Goal: Information Seeking & Learning: Learn about a topic

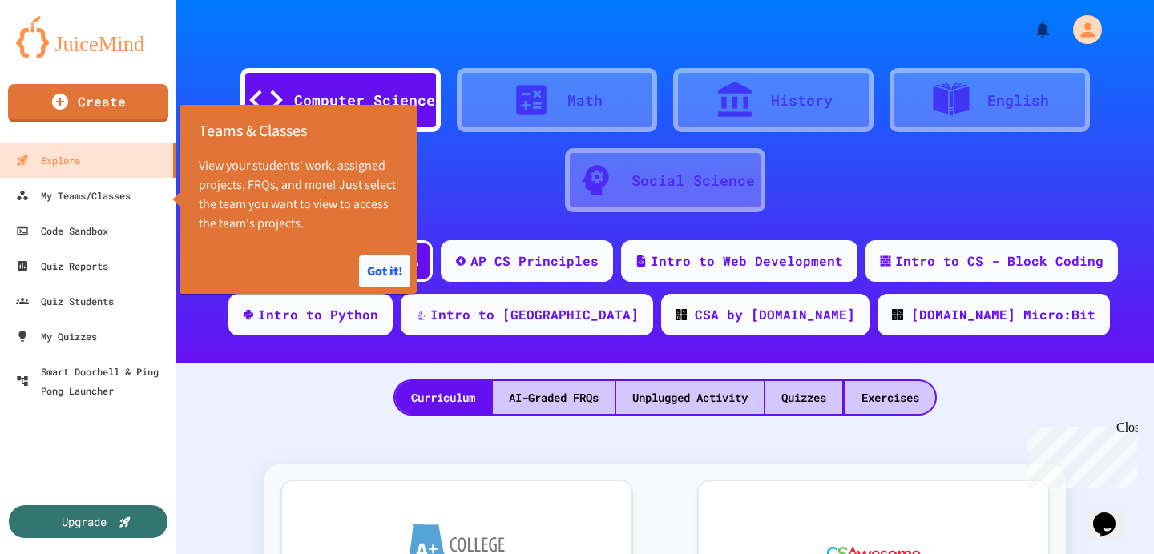
click at [373, 260] on button "Got it!" at bounding box center [384, 272] width 51 height 32
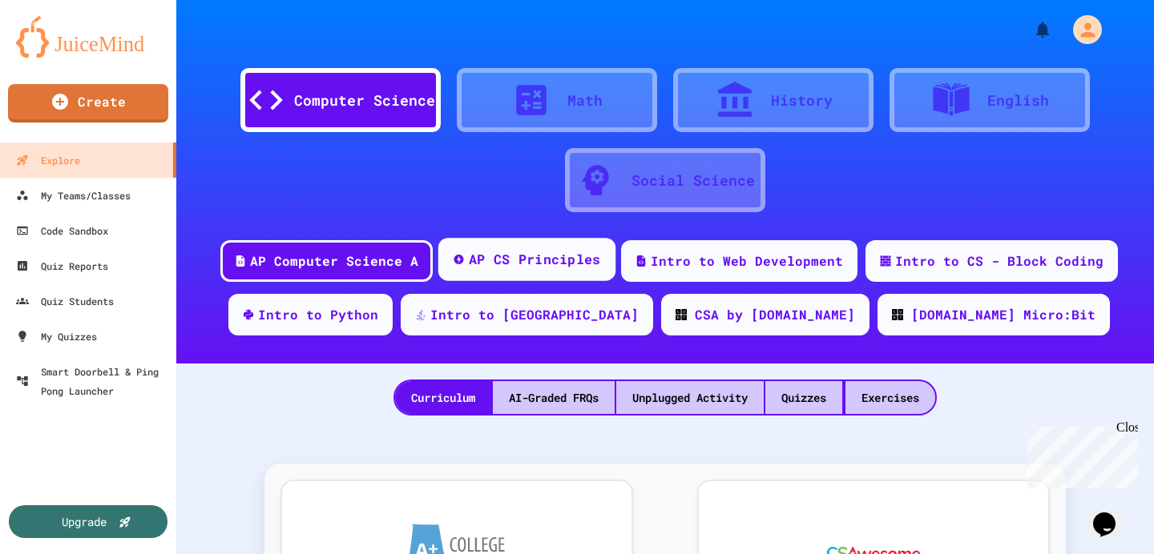
click at [475, 250] on div "AP CS Principles" at bounding box center [535, 260] width 132 height 20
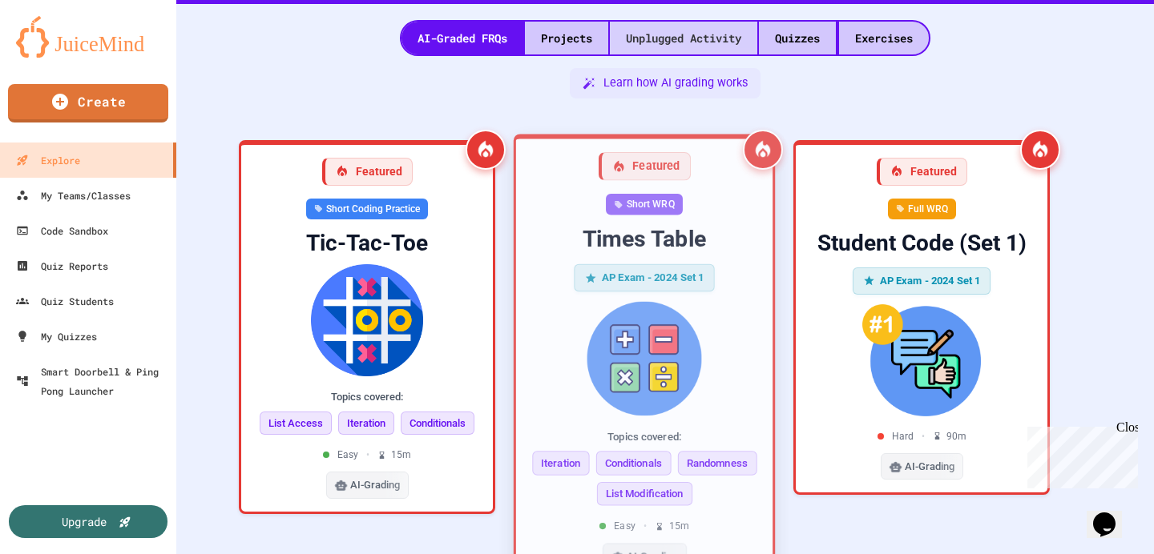
scroll to position [384, 0]
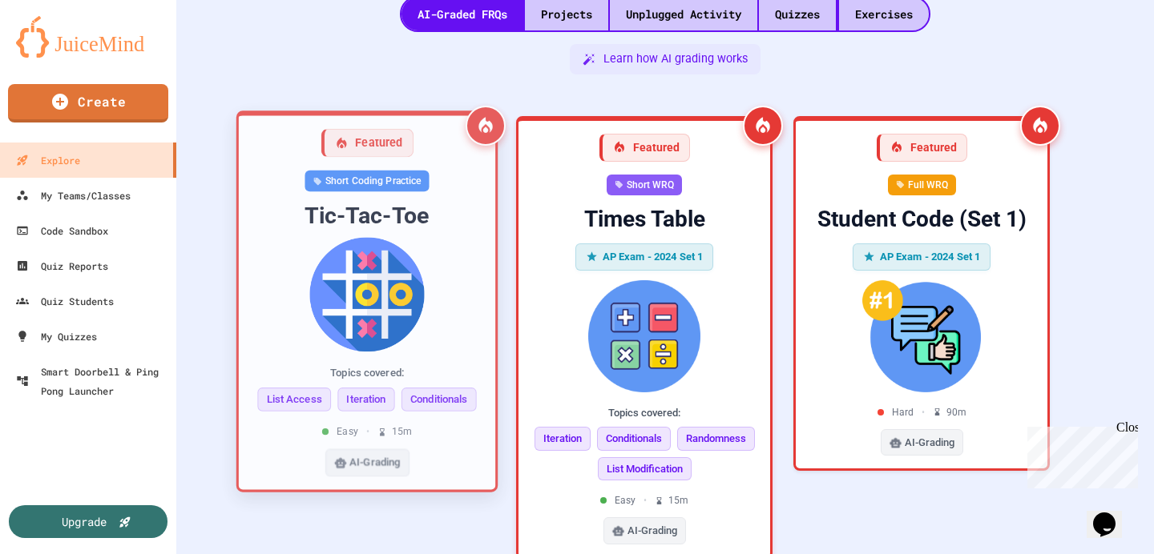
click at [410, 325] on img at bounding box center [367, 294] width 231 height 115
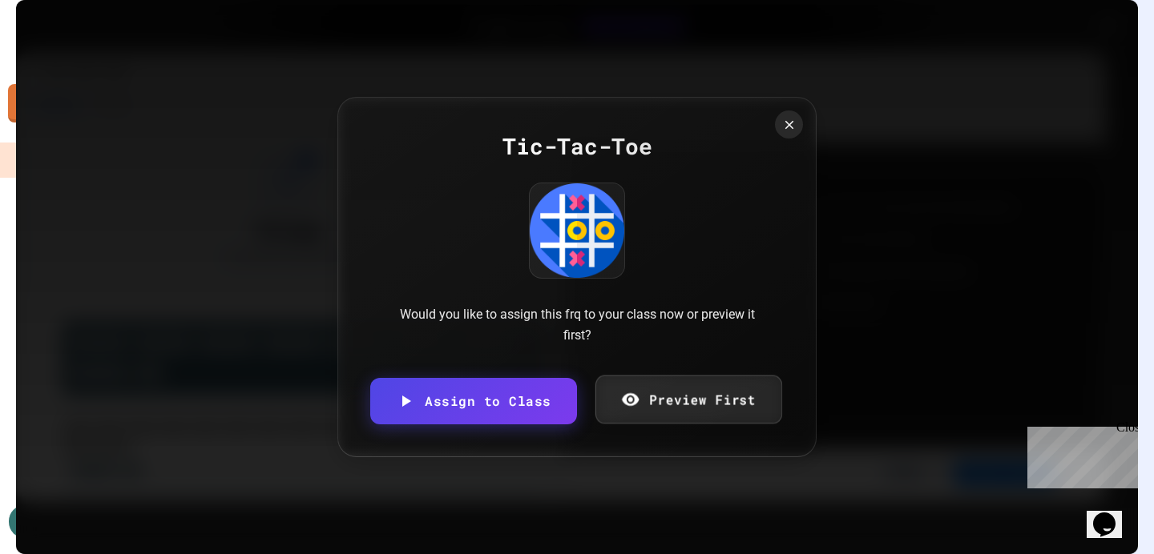
click at [703, 392] on link "Preview First" at bounding box center [687, 399] width 187 height 49
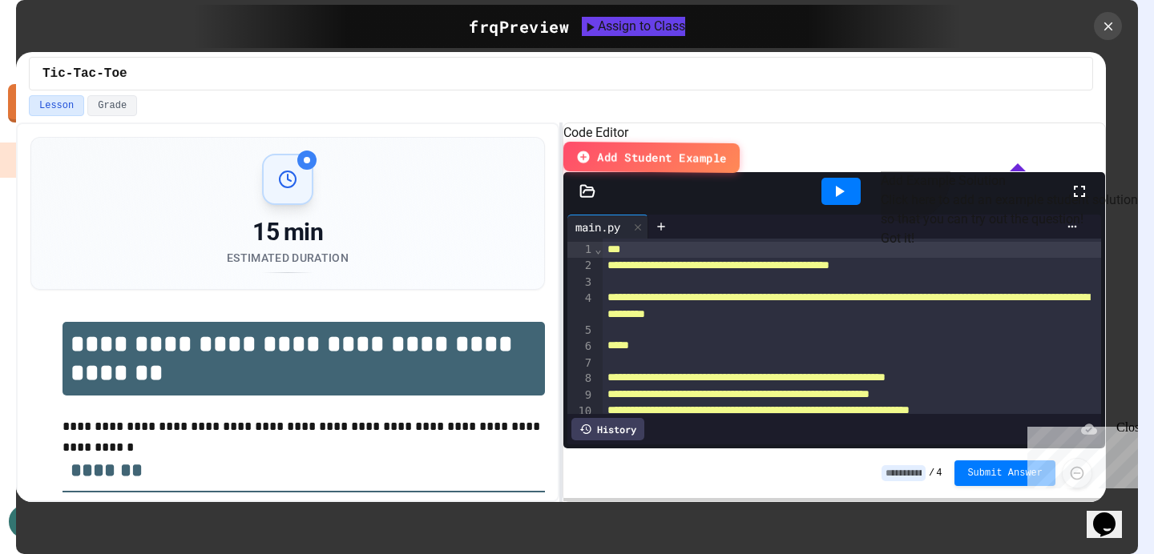
click at [914, 248] on button "Got it!" at bounding box center [897, 238] width 34 height 19
click at [1127, 422] on div "Close" at bounding box center [1126, 431] width 20 height 20
click at [924, 360] on button "Got it!" at bounding box center [904, 354] width 40 height 13
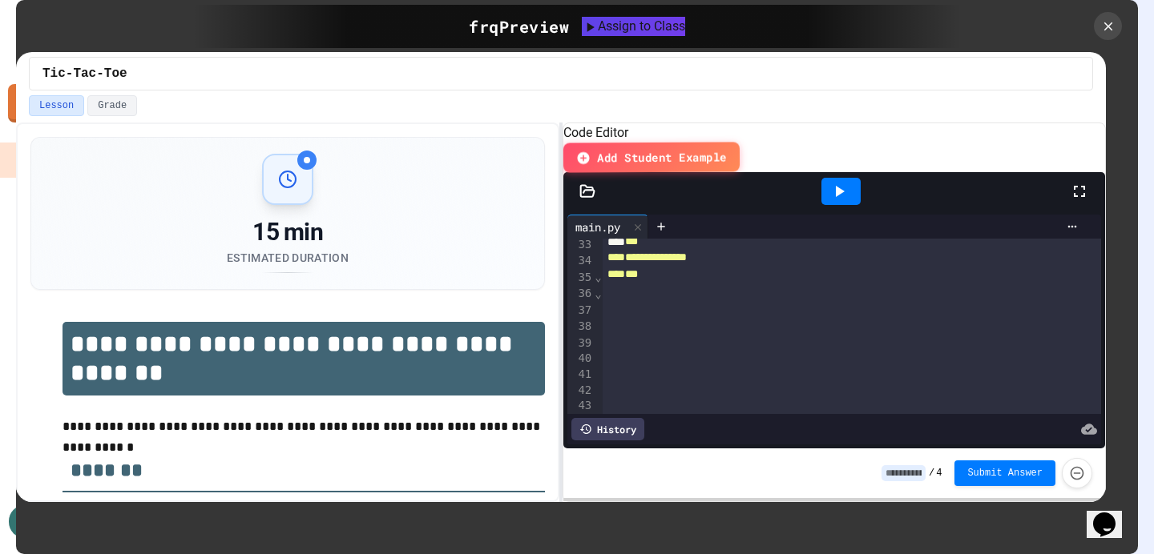
scroll to position [588, 0]
click at [845, 205] on div at bounding box center [840, 191] width 39 height 27
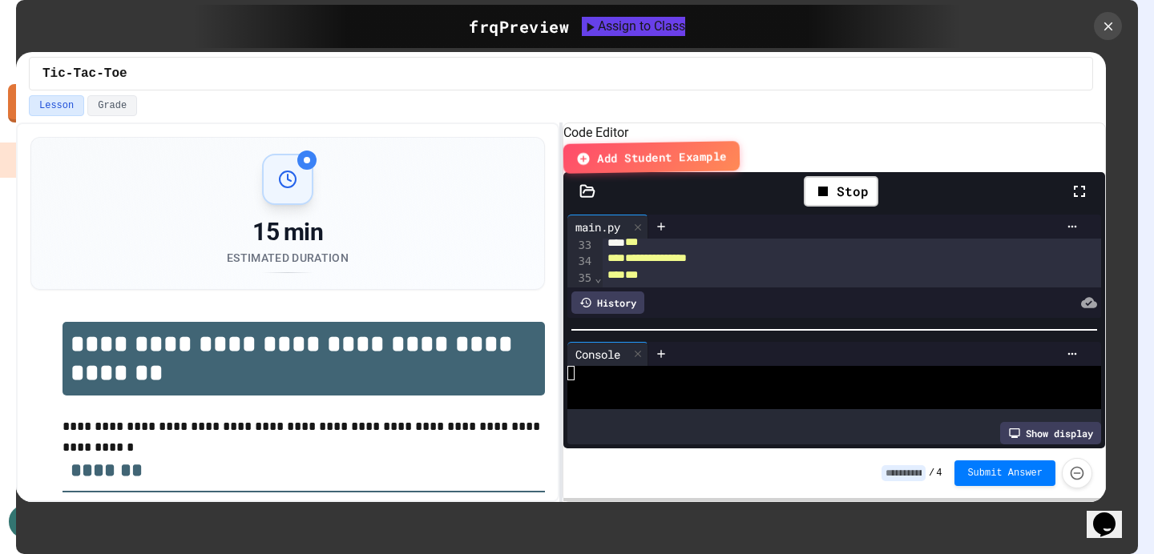
scroll to position [14, 0]
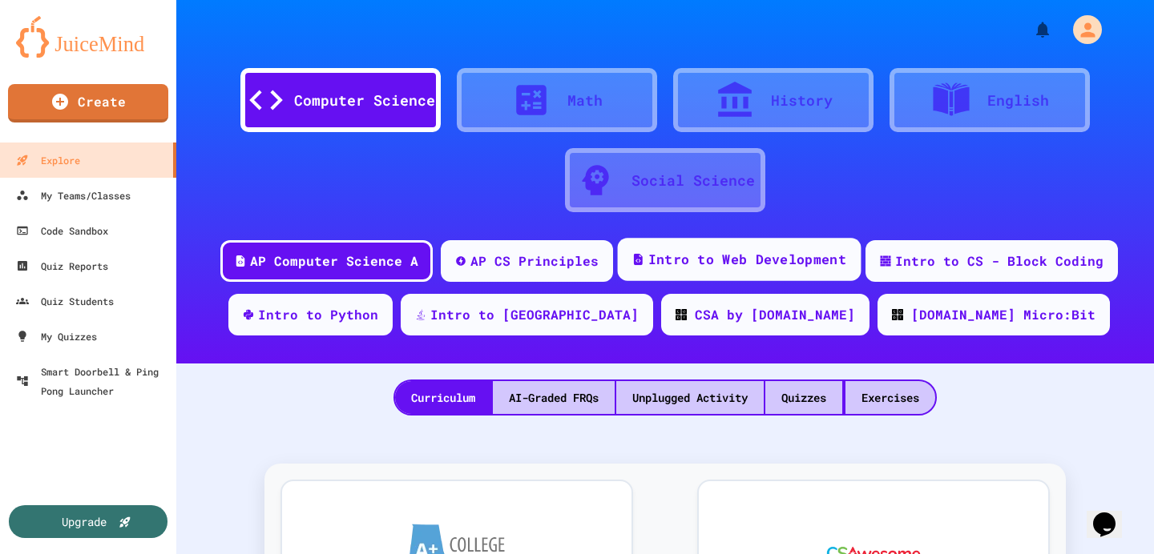
click at [742, 252] on div "Intro to Web Development" at bounding box center [747, 260] width 198 height 20
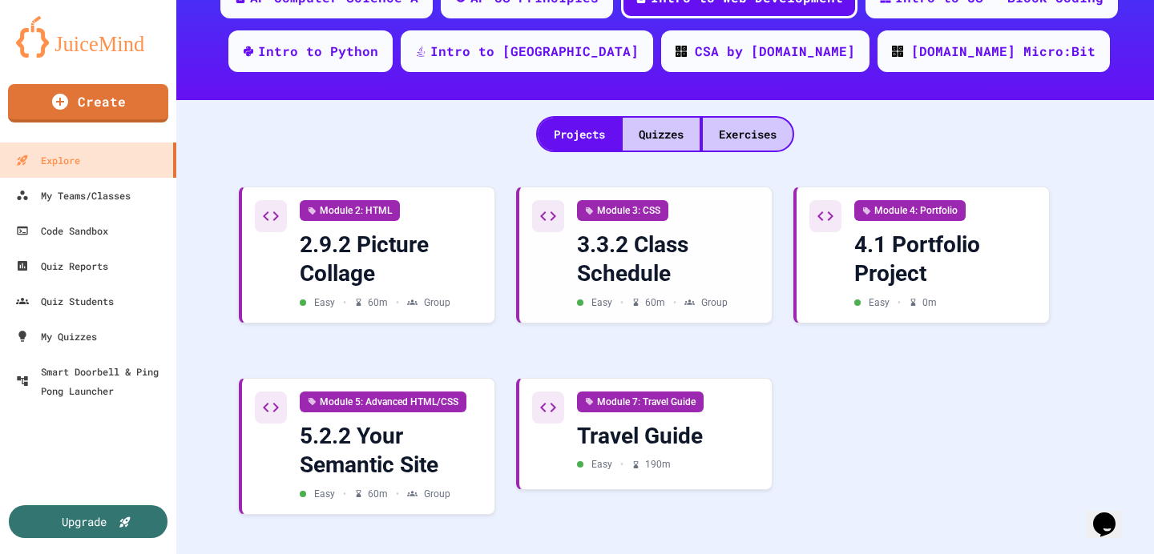
scroll to position [268, 0]
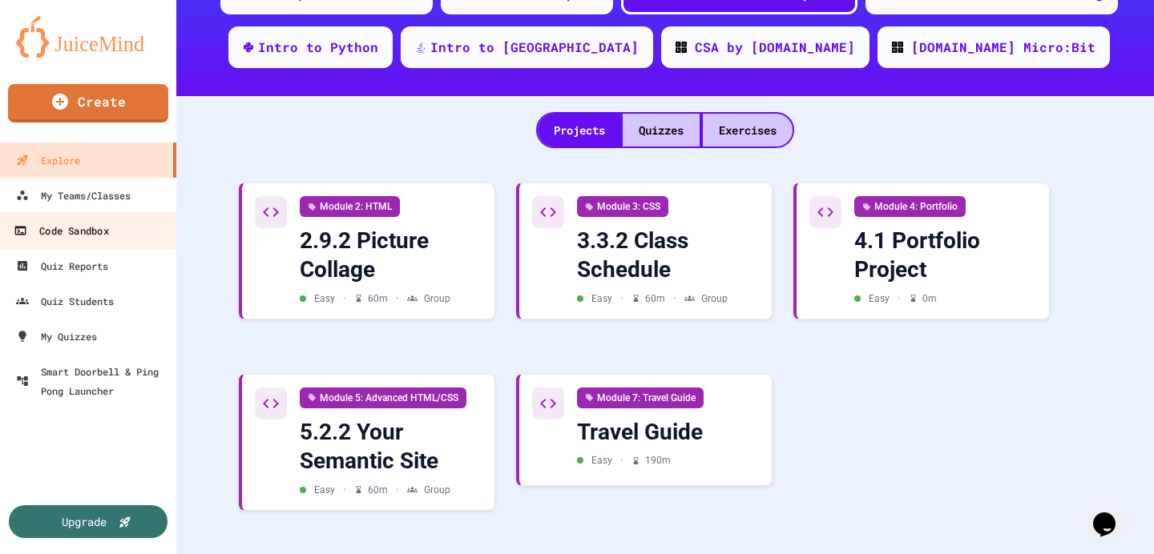
click at [62, 223] on div "Code Sandbox" at bounding box center [61, 231] width 95 height 20
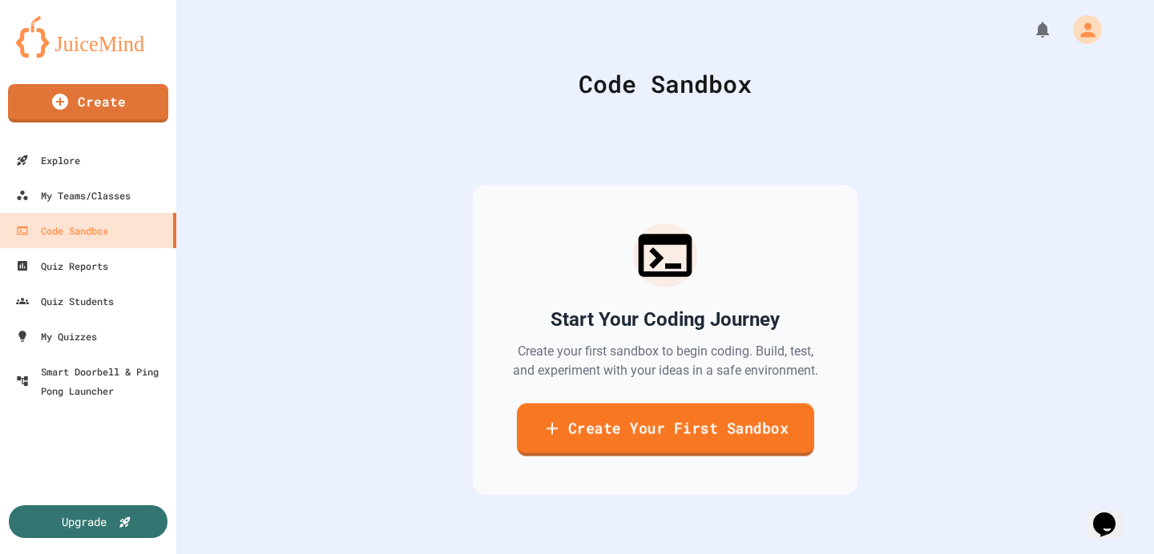
click at [646, 453] on link "Create Your First Sandbox" at bounding box center [664, 430] width 297 height 53
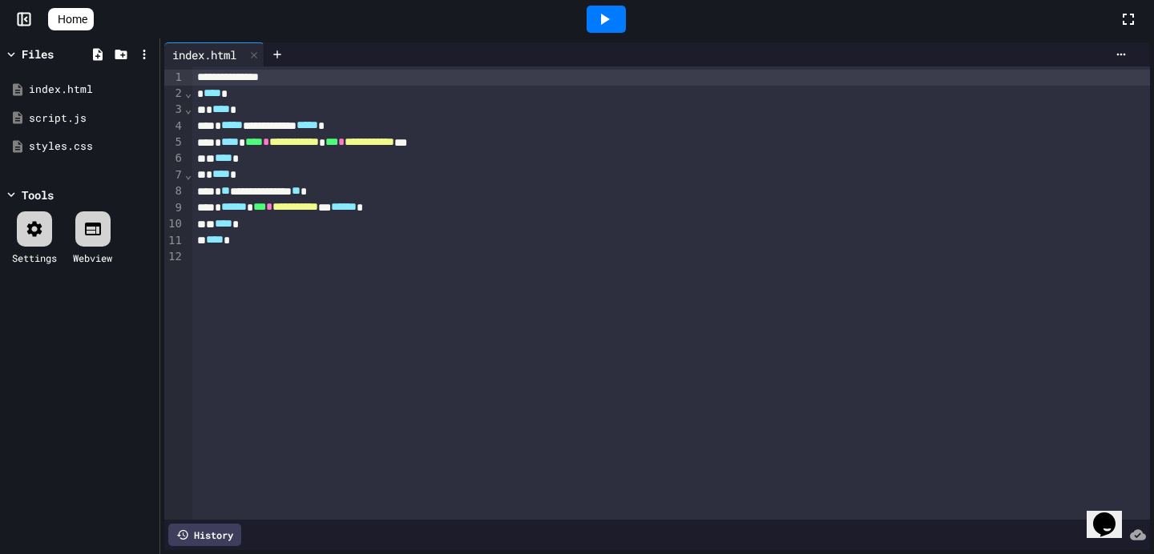
click at [1120, 17] on icon at bounding box center [1127, 19] width 19 height 19
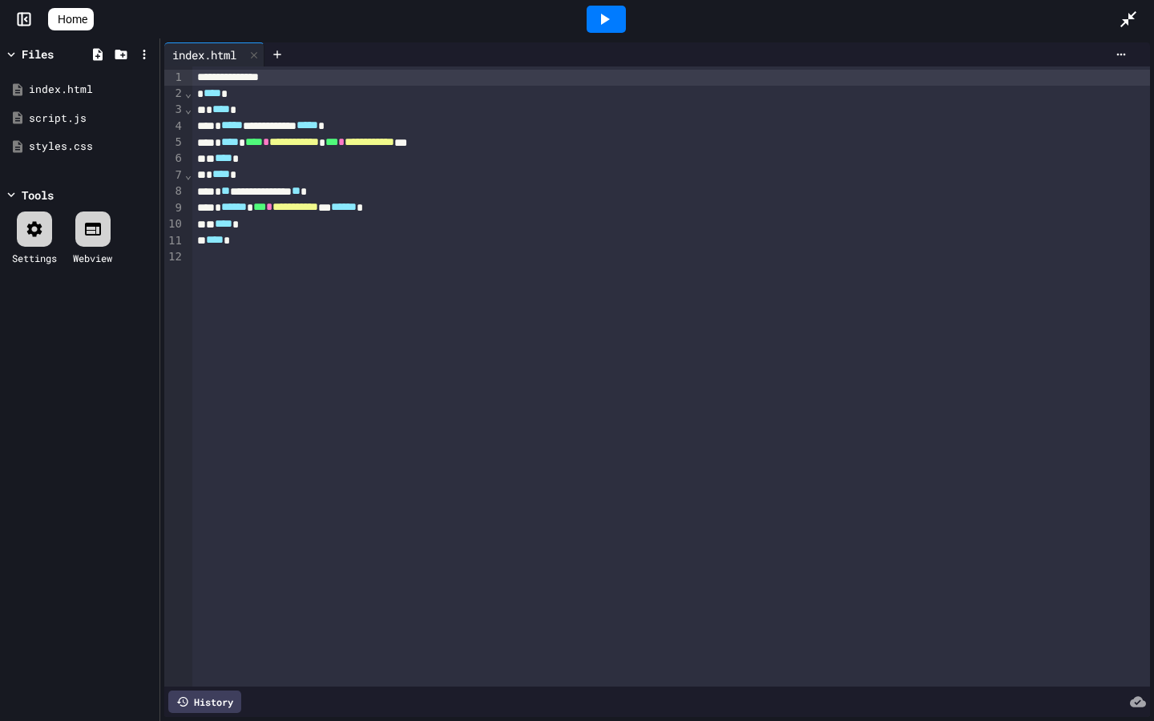
click at [1121, 22] on icon at bounding box center [1127, 19] width 19 height 19
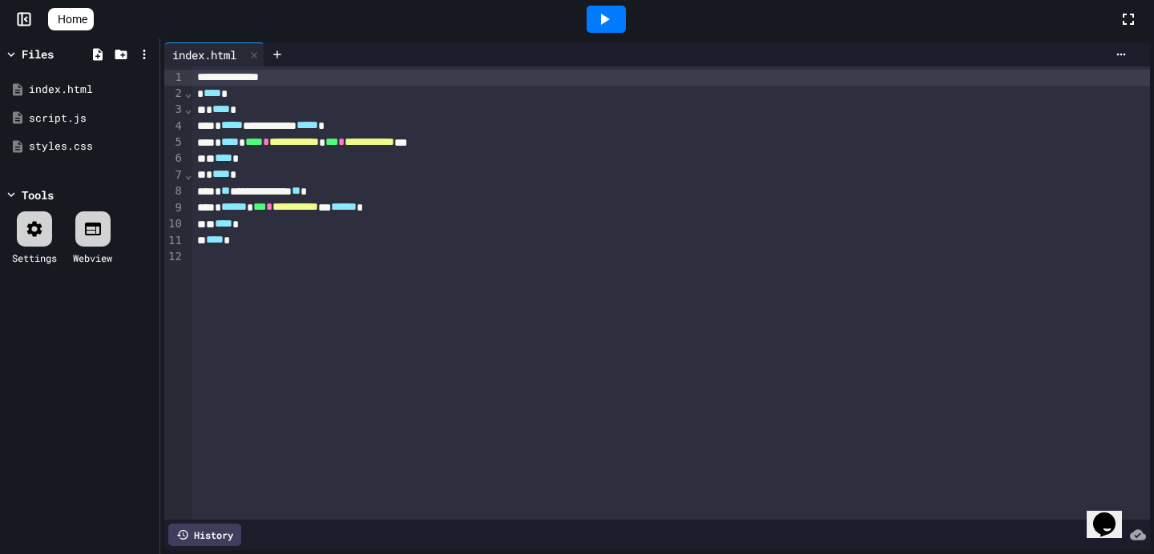
click at [97, 228] on icon at bounding box center [93, 229] width 16 height 13
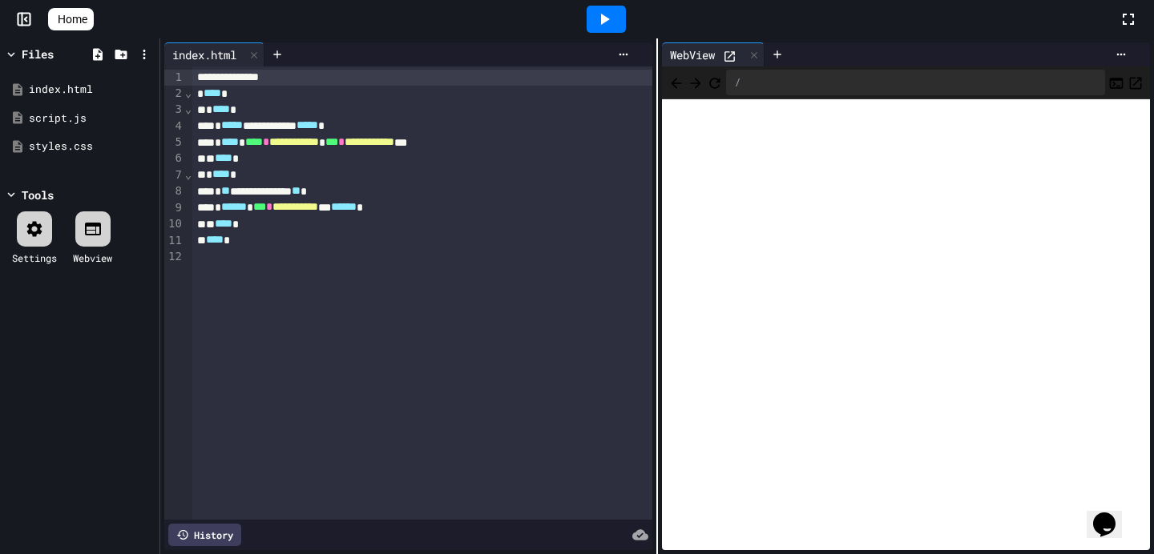
click at [97, 228] on icon at bounding box center [93, 229] width 16 height 13
click at [340, 219] on div "** **** *" at bounding box center [422, 224] width 460 height 16
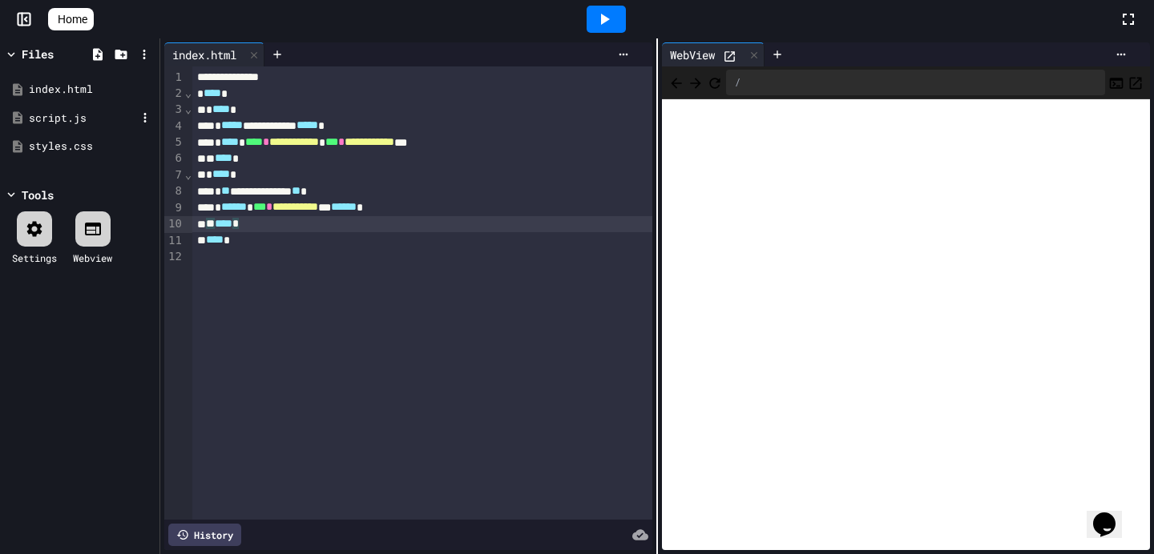
click at [50, 113] on div "script.js" at bounding box center [82, 119] width 107 height 16
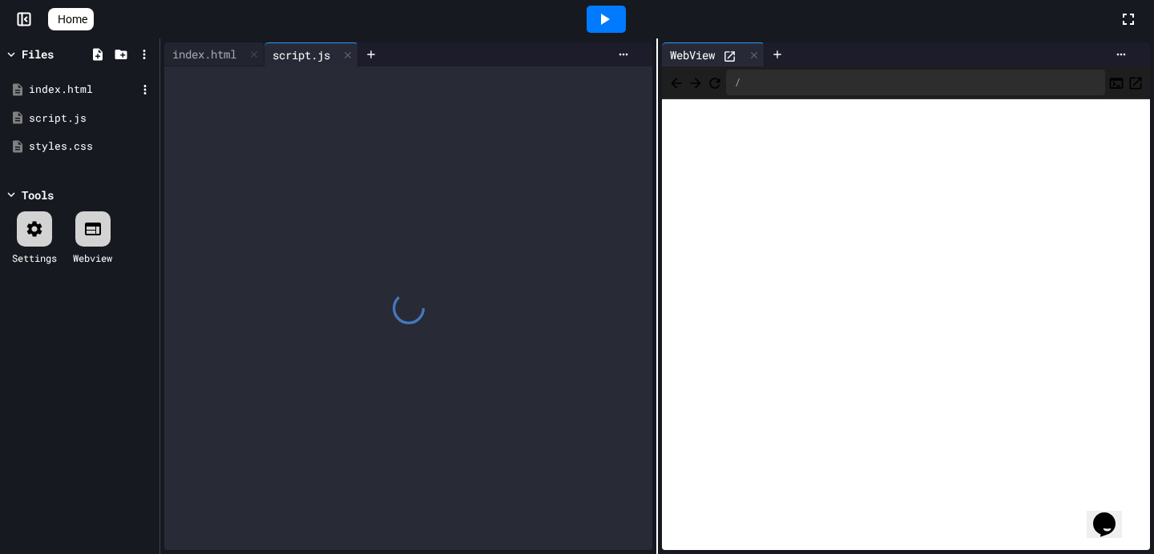
click at [56, 91] on div "index.html" at bounding box center [82, 90] width 107 height 16
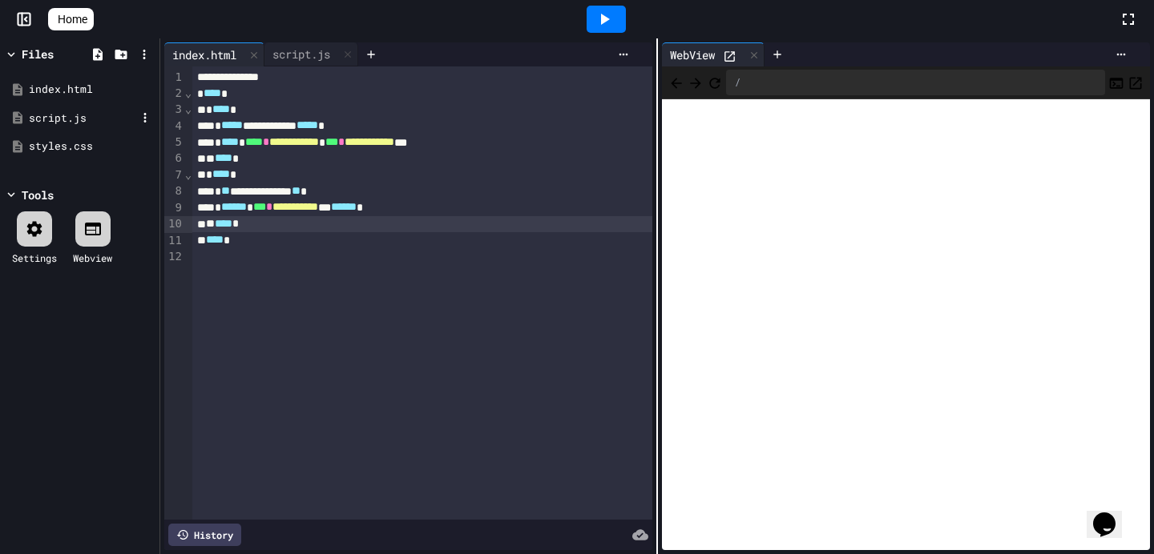
click at [56, 115] on div "script.js" at bounding box center [82, 119] width 107 height 16
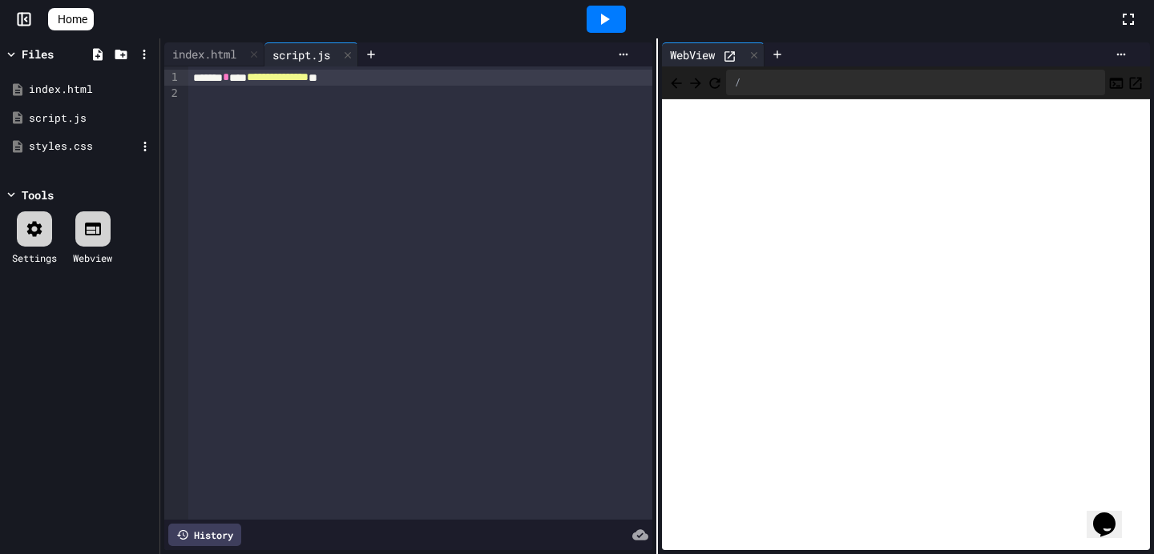
click at [56, 150] on div "styles.css" at bounding box center [82, 147] width 107 height 16
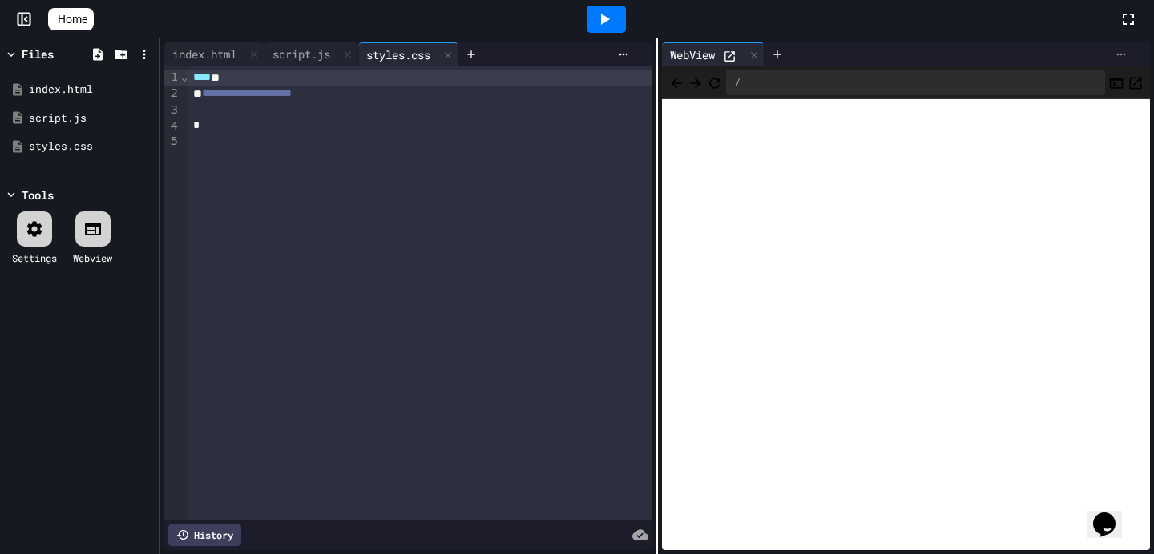
click at [1125, 56] on icon at bounding box center [1120, 54] width 13 height 13
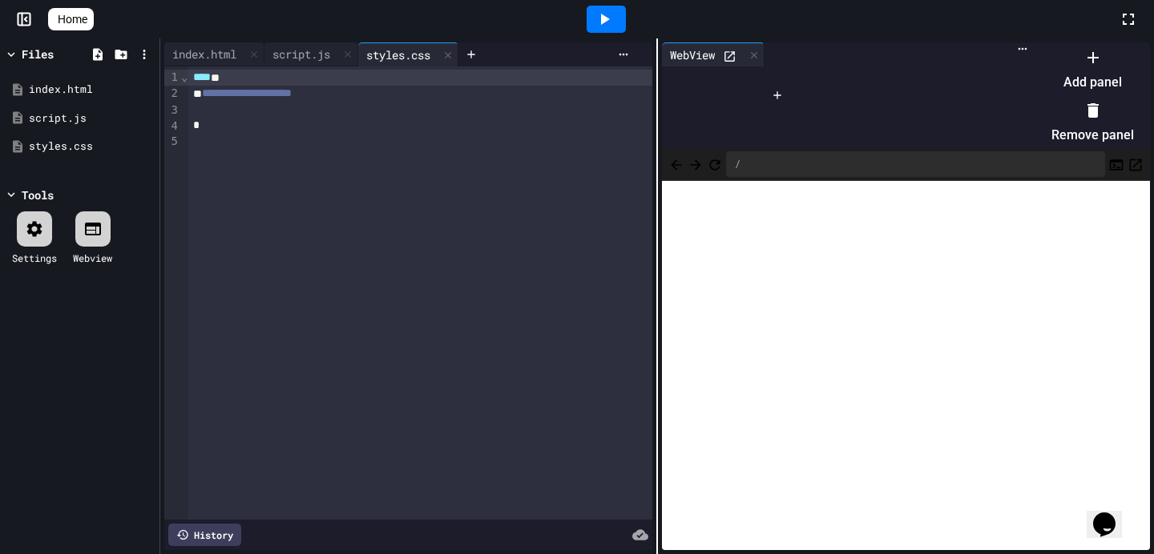
click at [1122, 44] on div at bounding box center [1084, 44] width 99 height 0
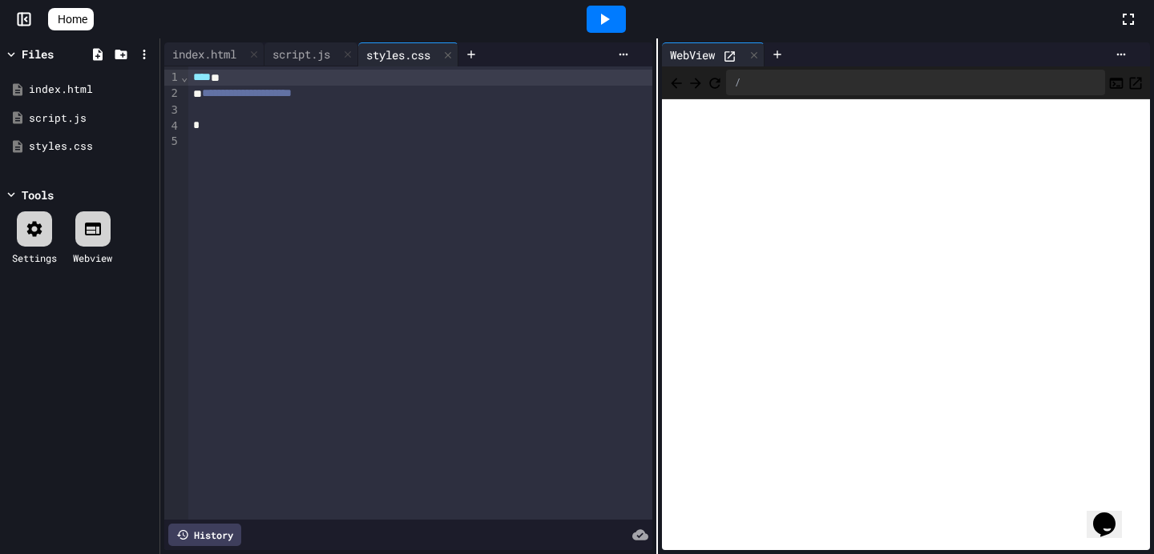
click at [413, 112] on div at bounding box center [420, 111] width 464 height 16
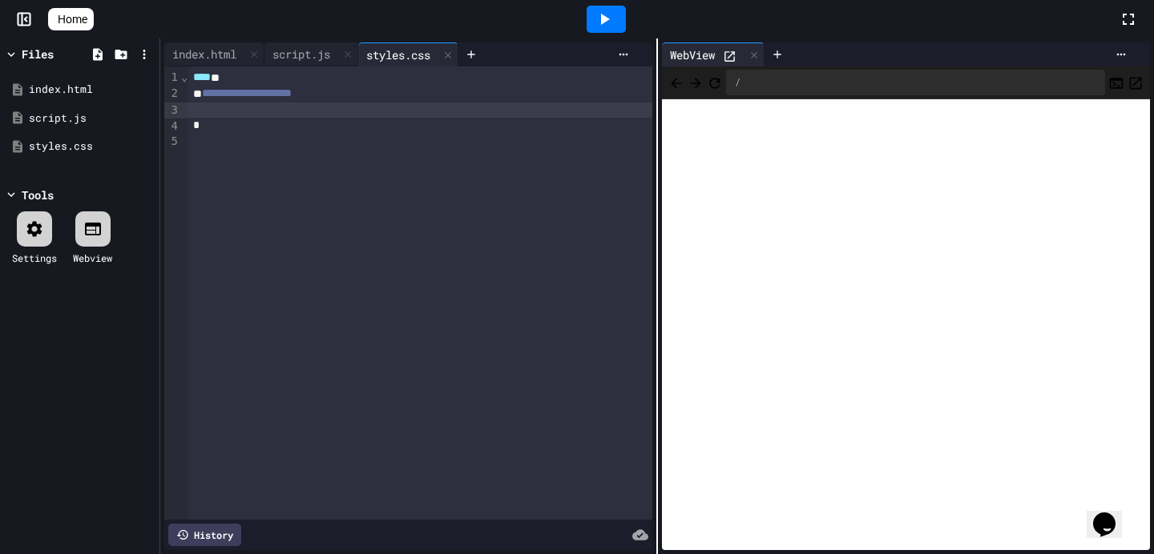
click at [292, 99] on span "**********" at bounding box center [247, 92] width 90 height 11
drag, startPoint x: 397, startPoint y: 99, endPoint x: 206, endPoint y: 104, distance: 190.7
click at [206, 104] on div "**********" at bounding box center [420, 292] width 464 height 453
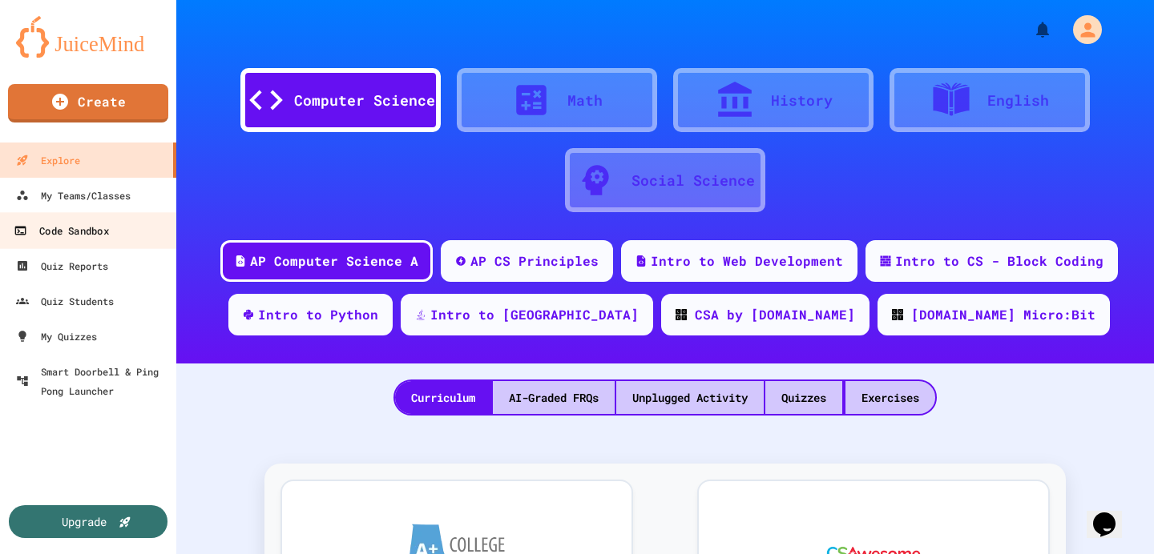
click at [65, 239] on div "Code Sandbox" at bounding box center [61, 231] width 95 height 20
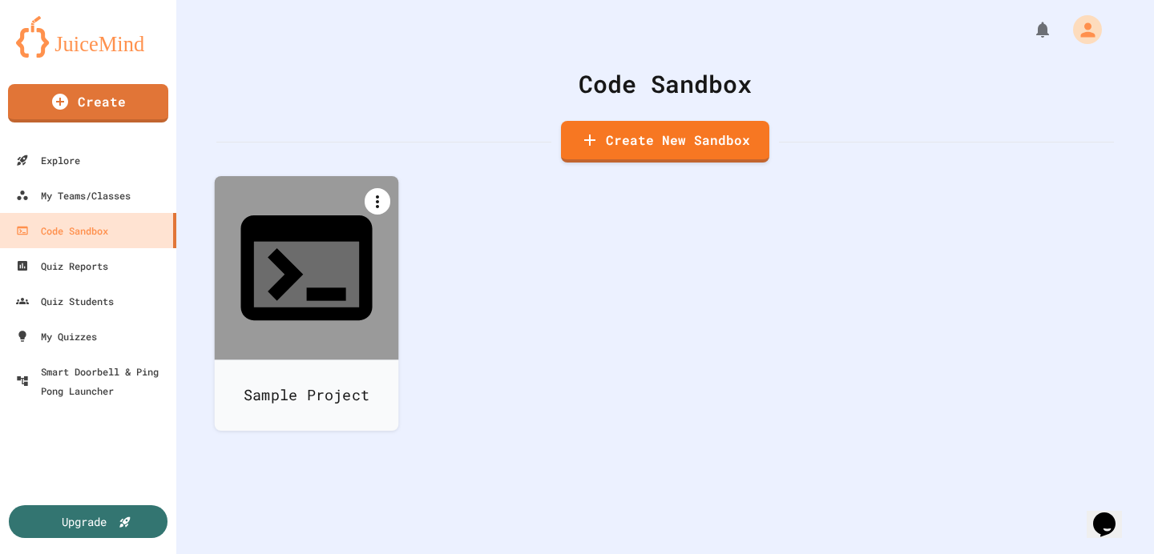
click at [371, 197] on icon at bounding box center [377, 201] width 19 height 19
click at [397, 486] on div at bounding box center [314, 499] width 164 height 26
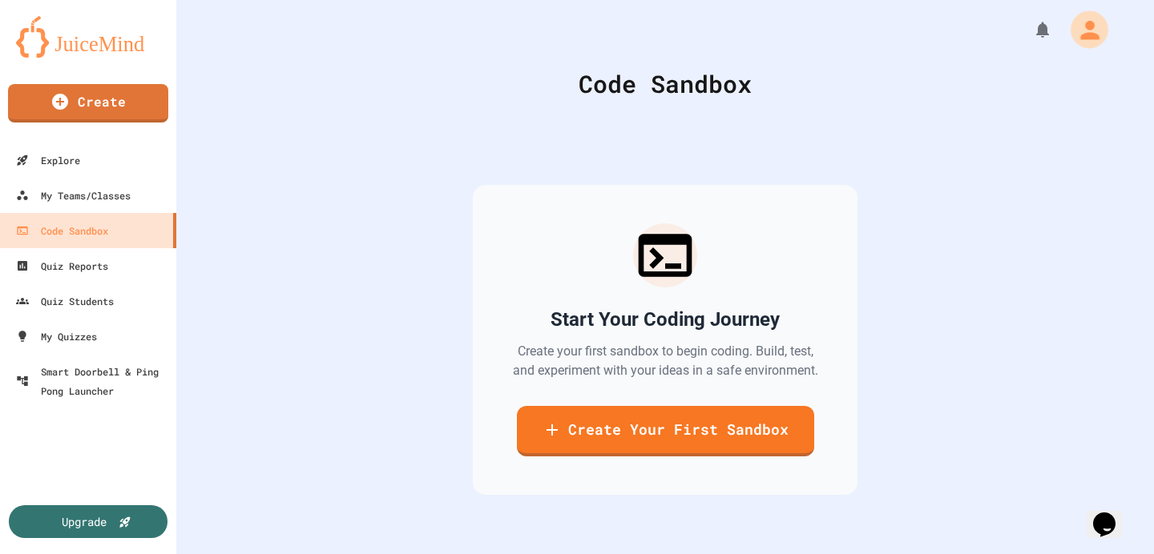
click at [1096, 32] on icon "My Account" at bounding box center [1089, 29] width 28 height 28
click at [788, 554] on div at bounding box center [577, 554] width 1154 height 0
click at [723, 441] on link "Create Your First Sandbox" at bounding box center [665, 429] width 296 height 53
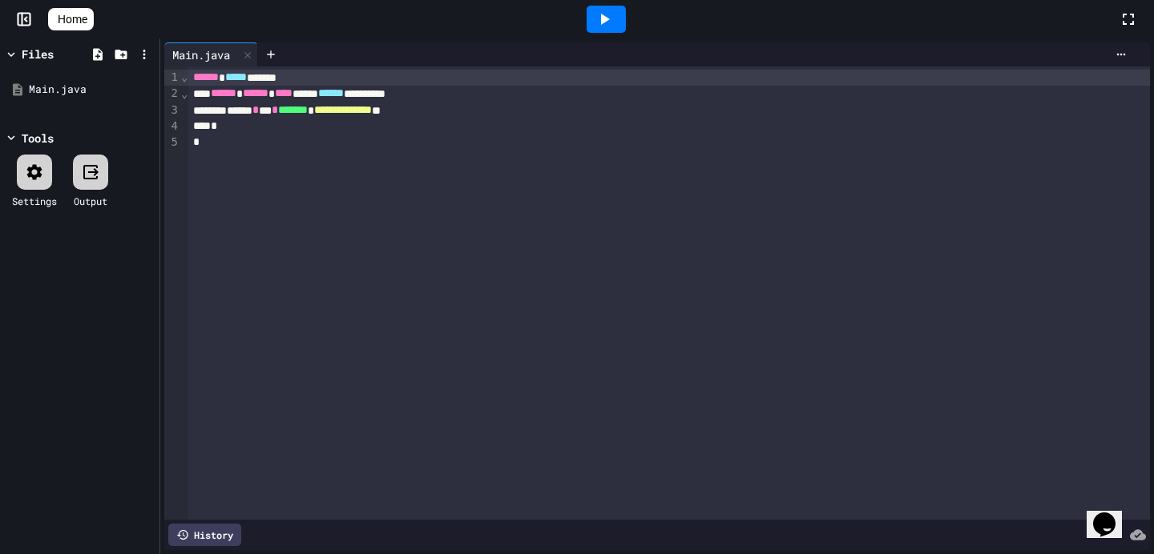
click at [517, 114] on div "**********" at bounding box center [668, 111] width 961 height 16
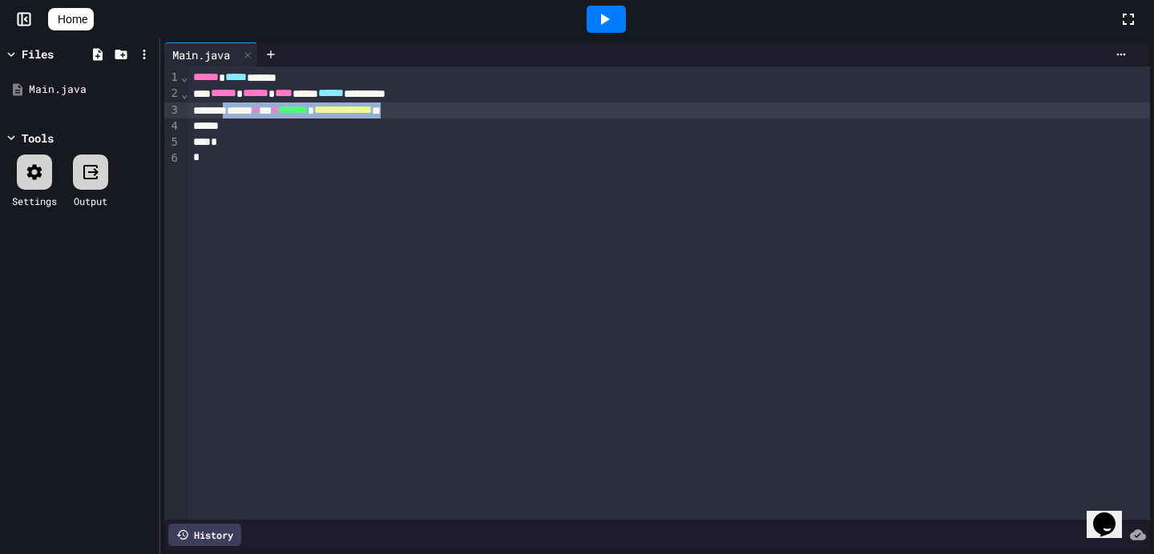
drag, startPoint x: 489, startPoint y: 116, endPoint x: 240, endPoint y: 111, distance: 249.2
click at [240, 111] on div "**********" at bounding box center [668, 111] width 961 height 16
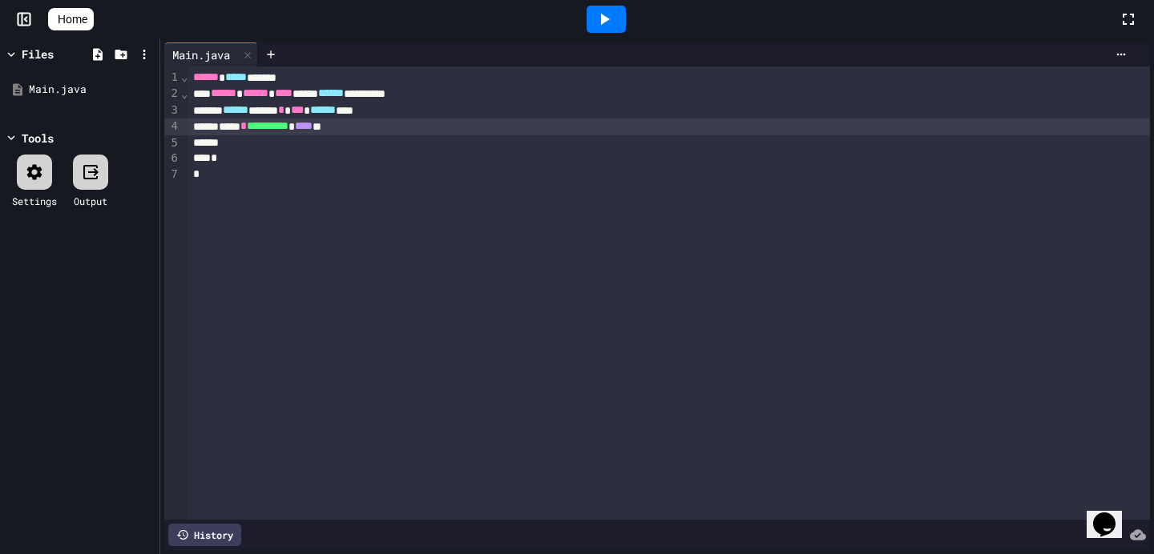
click at [608, 29] on div at bounding box center [605, 19] width 39 height 27
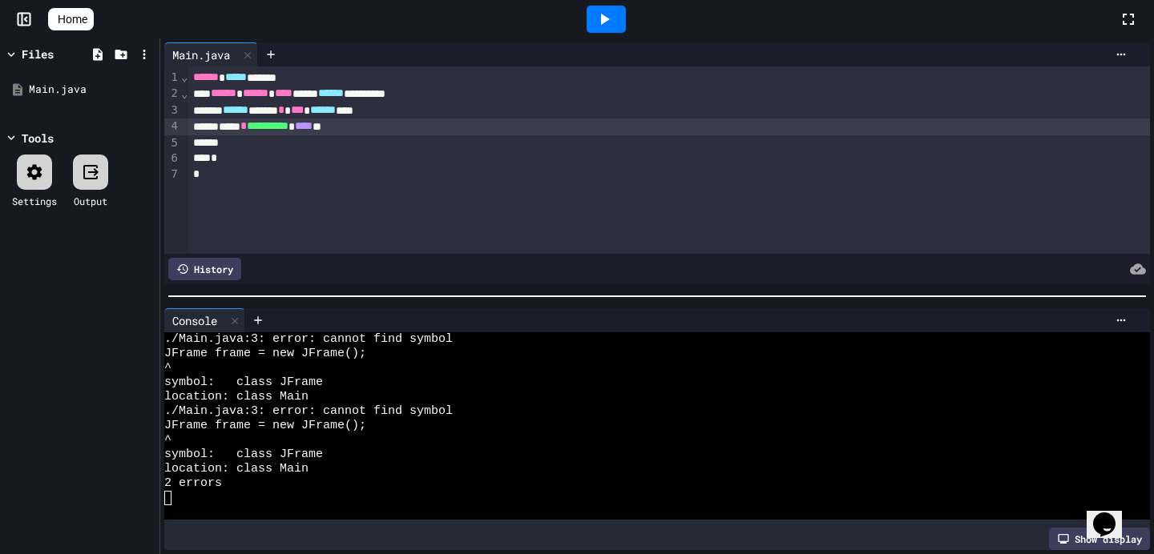
click at [195, 77] on span "******" at bounding box center [206, 76] width 26 height 11
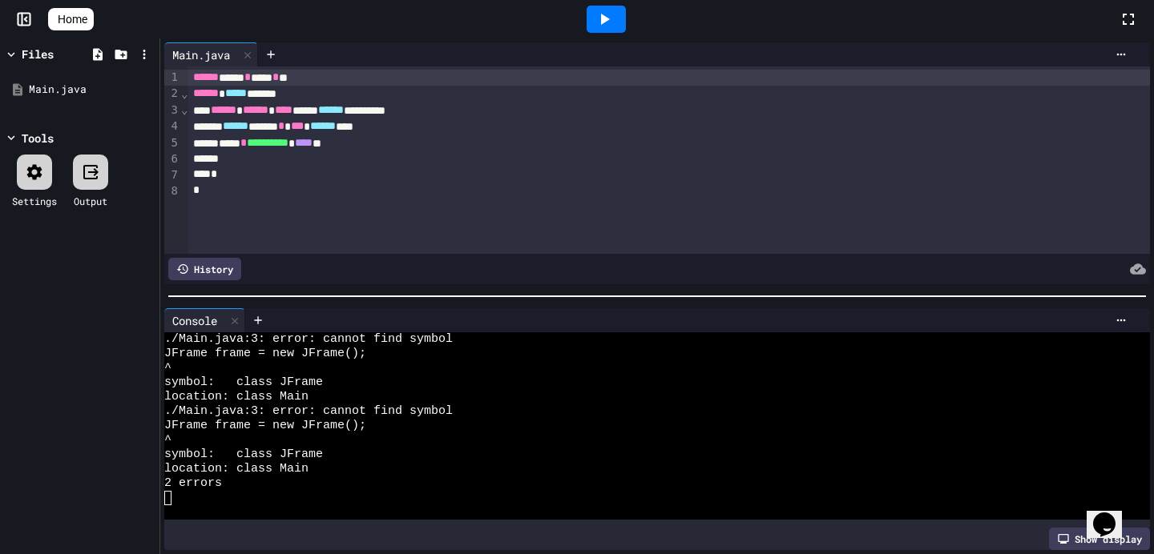
click at [612, 12] on icon at bounding box center [603, 19] width 19 height 19
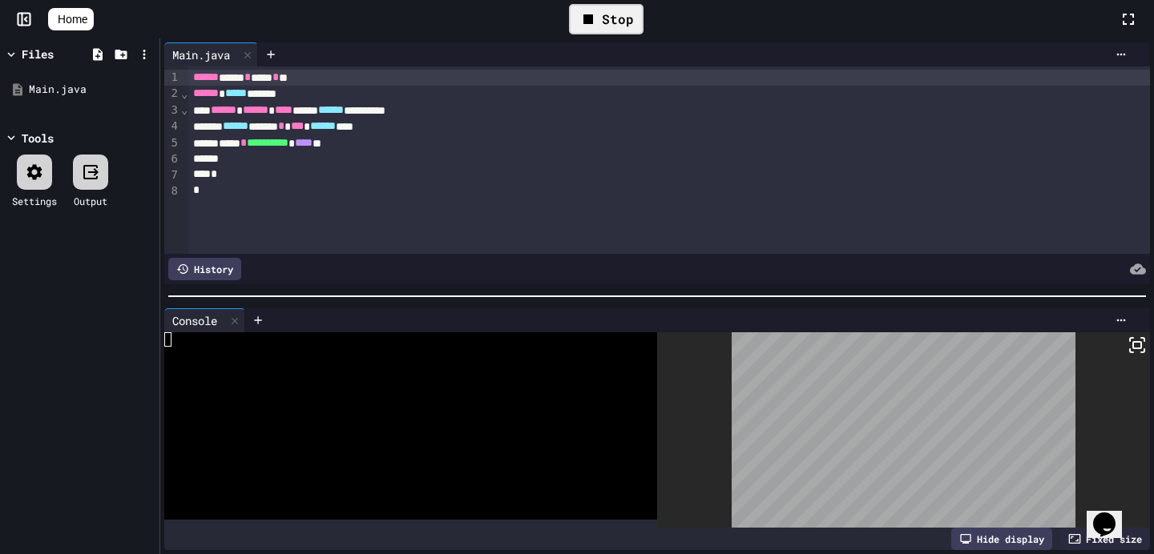
click at [88, 172] on icon at bounding box center [90, 172] width 19 height 19
click at [99, 170] on icon at bounding box center [90, 172] width 19 height 19
click at [1137, 344] on icon at bounding box center [1136, 345] width 19 height 19
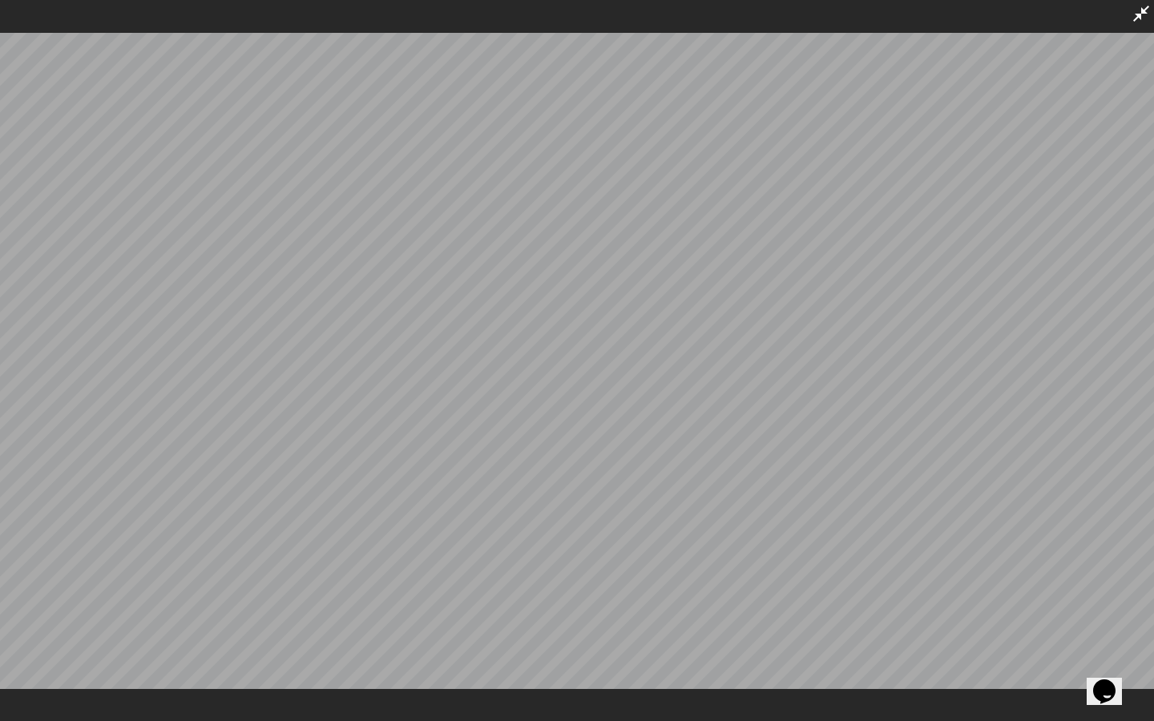
click at [1134, 20] on icon at bounding box center [1141, 14] width 16 height 16
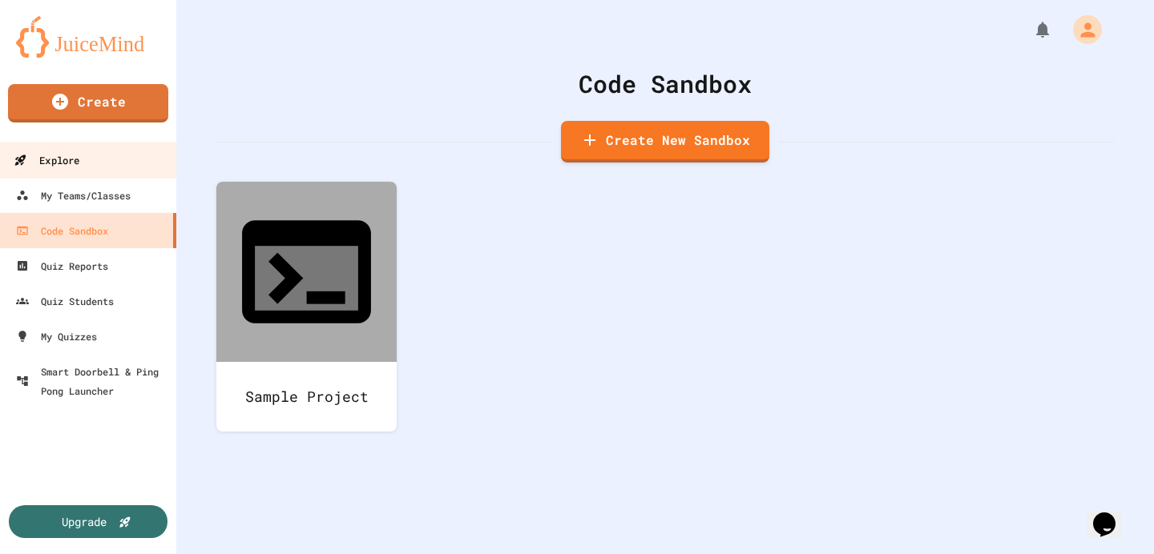
click at [48, 149] on link "Explore" at bounding box center [89, 160] width 182 height 36
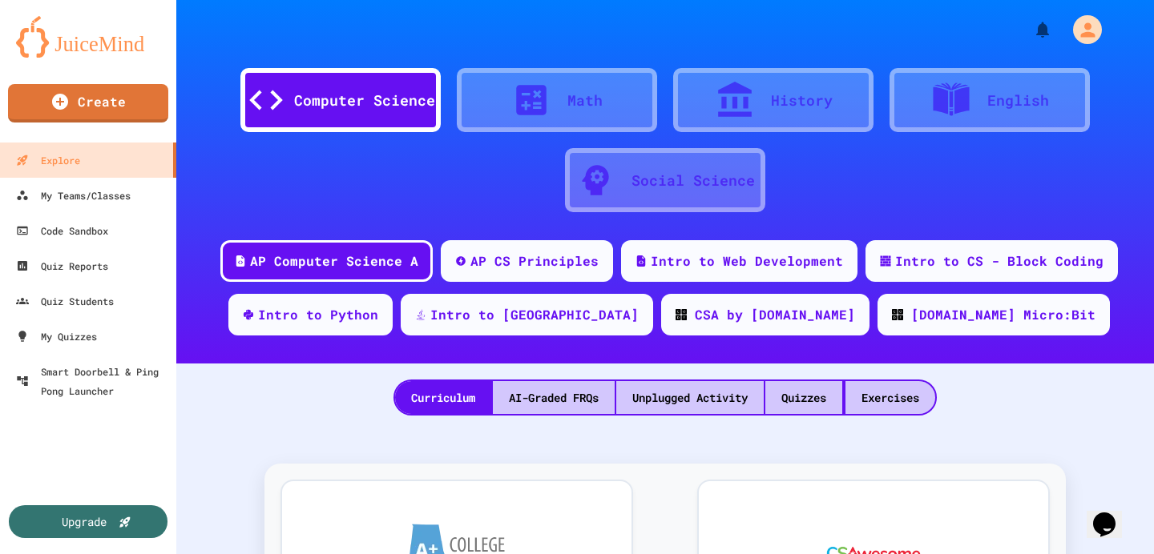
click at [459, 111] on div "Math" at bounding box center [557, 100] width 200 height 64
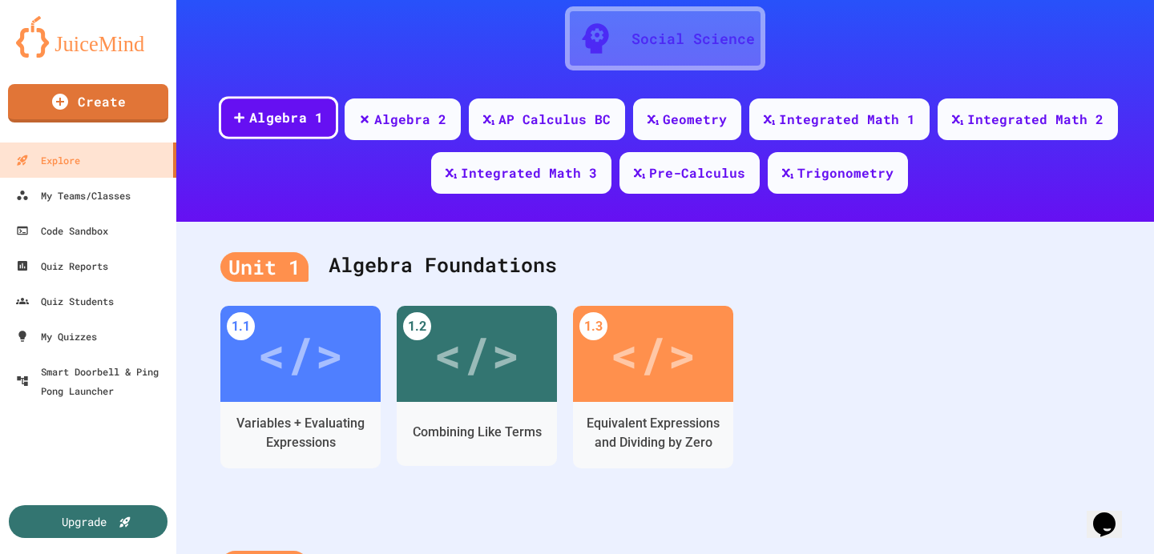
scroll to position [187, 0]
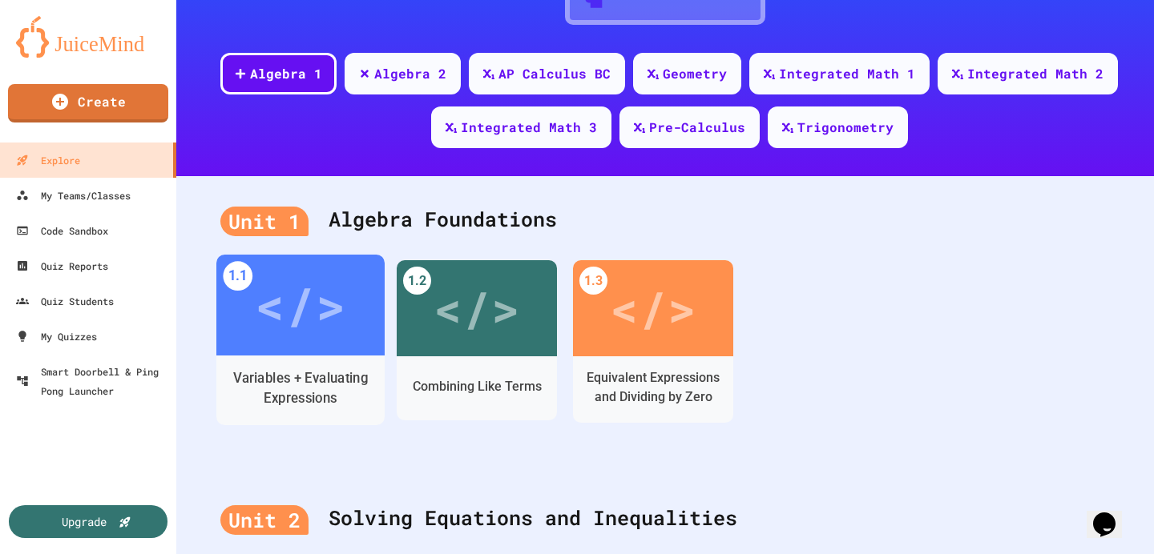
click at [296, 299] on div "</>" at bounding box center [300, 306] width 91 height 76
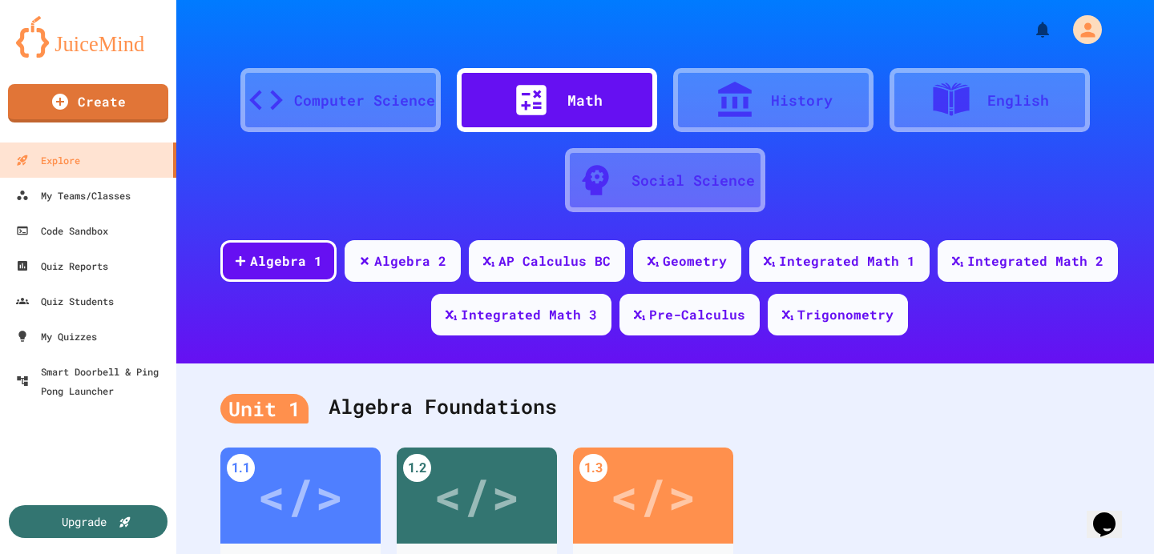
click at [346, 122] on div "Computer Science" at bounding box center [340, 100] width 200 height 64
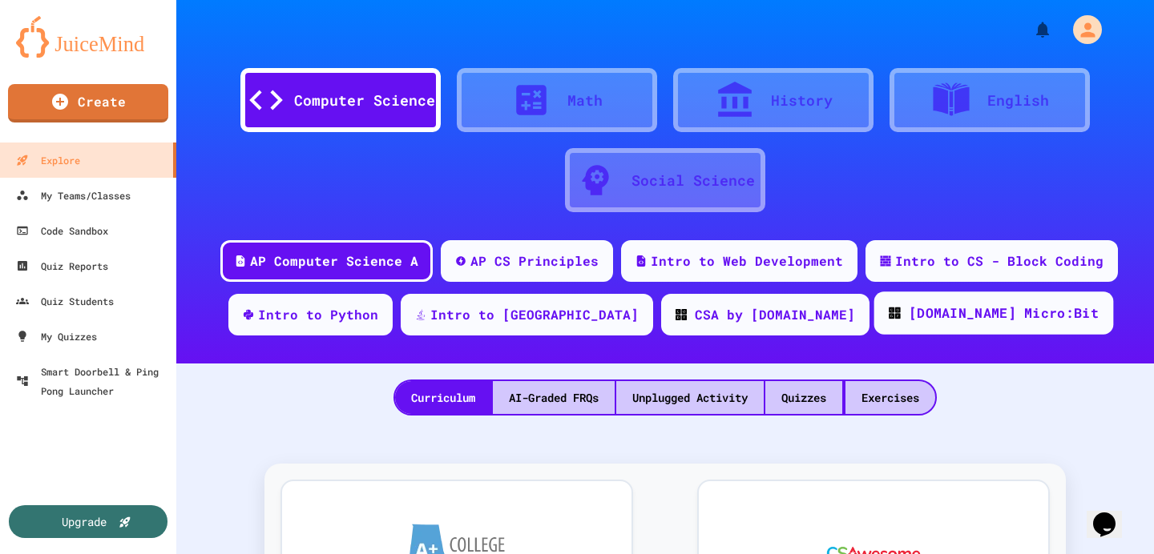
click at [877, 326] on div "[DOMAIN_NAME] Micro:Bit" at bounding box center [994, 313] width 240 height 43
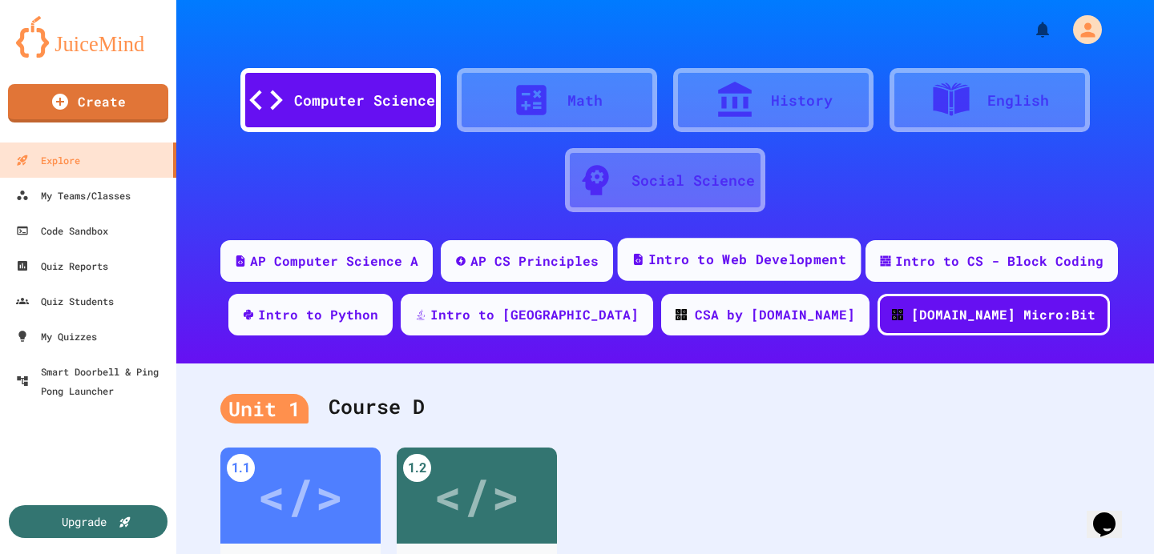
click at [789, 265] on div "Intro to Web Development" at bounding box center [747, 260] width 198 height 20
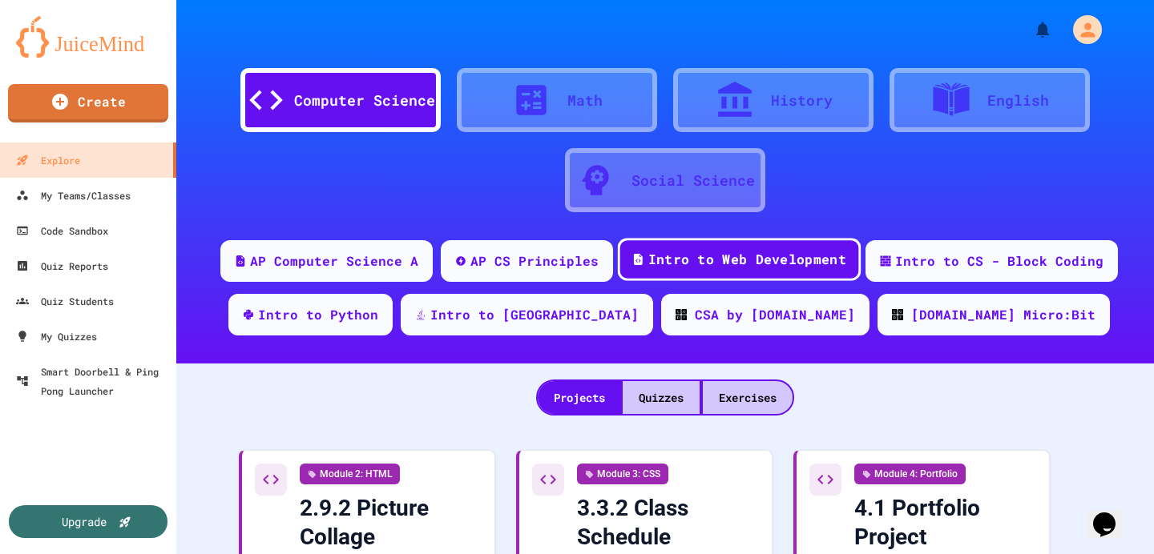
scroll to position [101, 0]
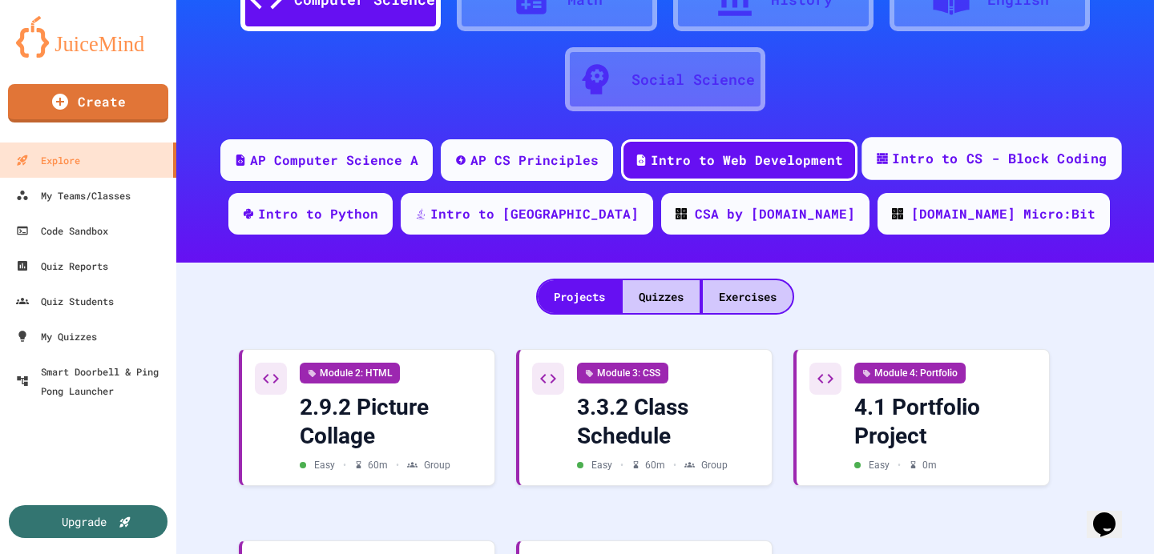
click at [922, 173] on div "Intro to CS - Block Coding" at bounding box center [991, 158] width 260 height 43
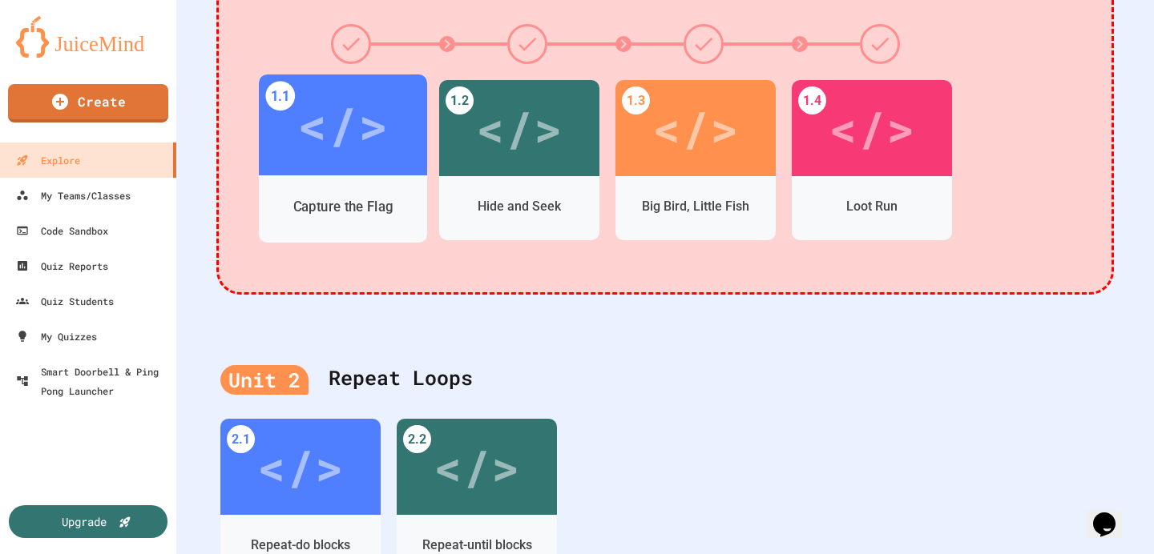
scroll to position [396, 0]
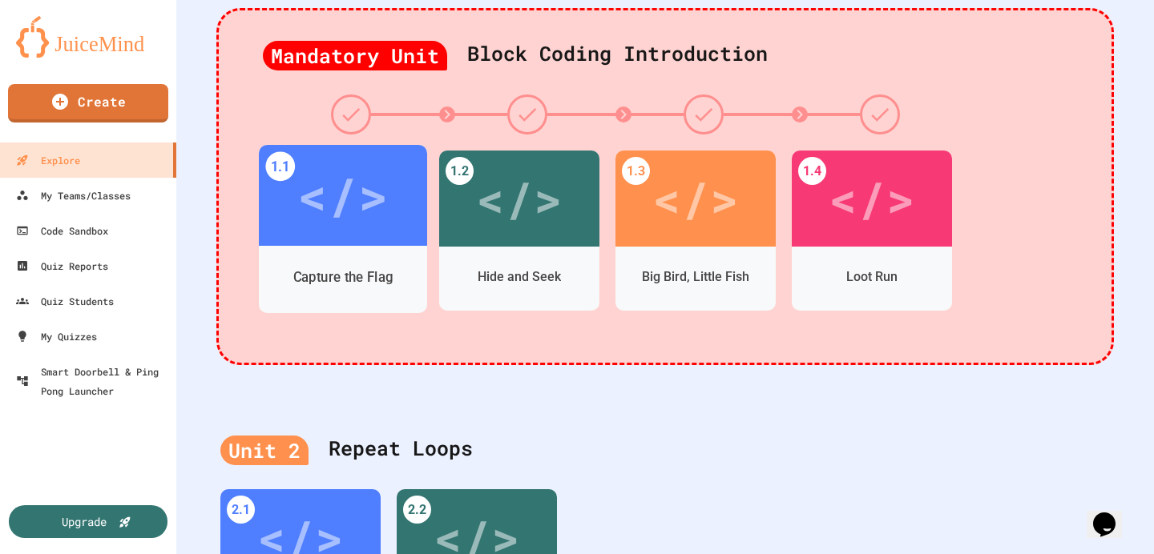
click at [342, 194] on div "</>" at bounding box center [342, 196] width 91 height 76
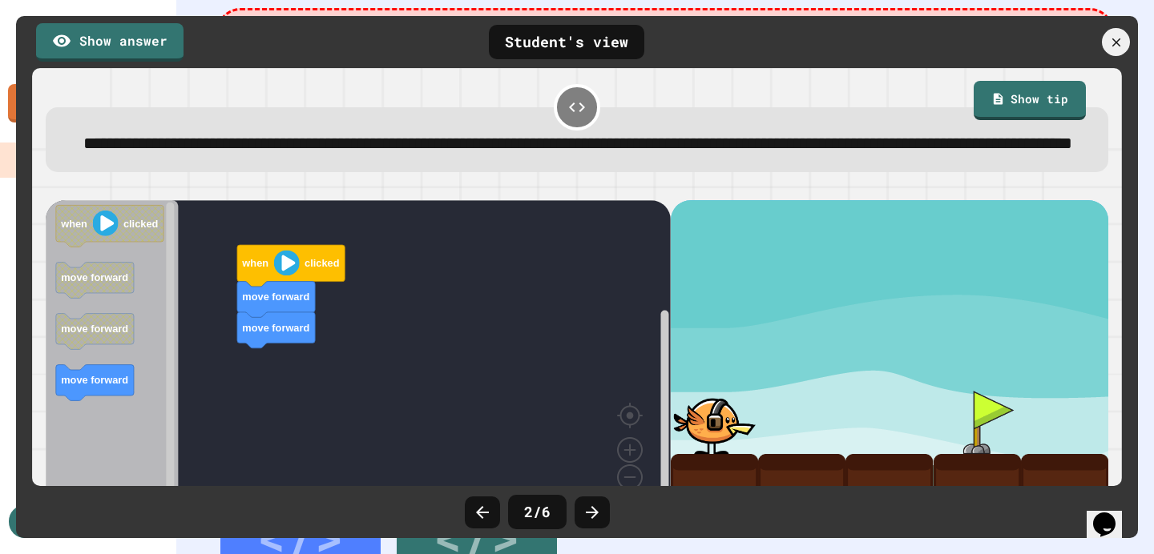
scroll to position [68, 0]
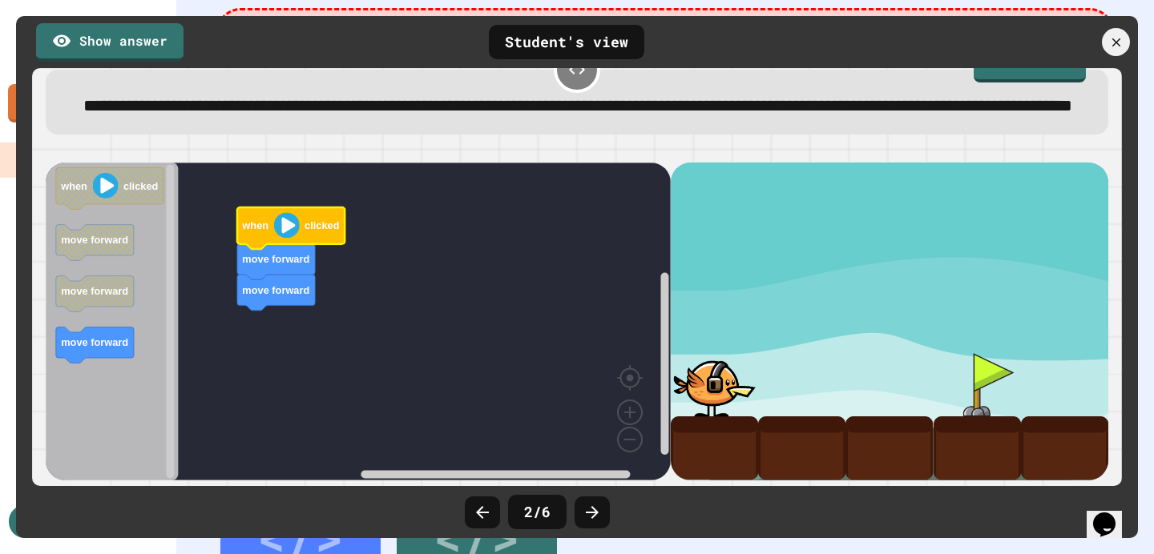
click at [296, 226] on image "Blockly Workspace" at bounding box center [287, 225] width 26 height 26
click at [1010, 387] on div at bounding box center [976, 384] width 87 height 63
click at [1114, 48] on icon at bounding box center [1116, 42] width 14 height 14
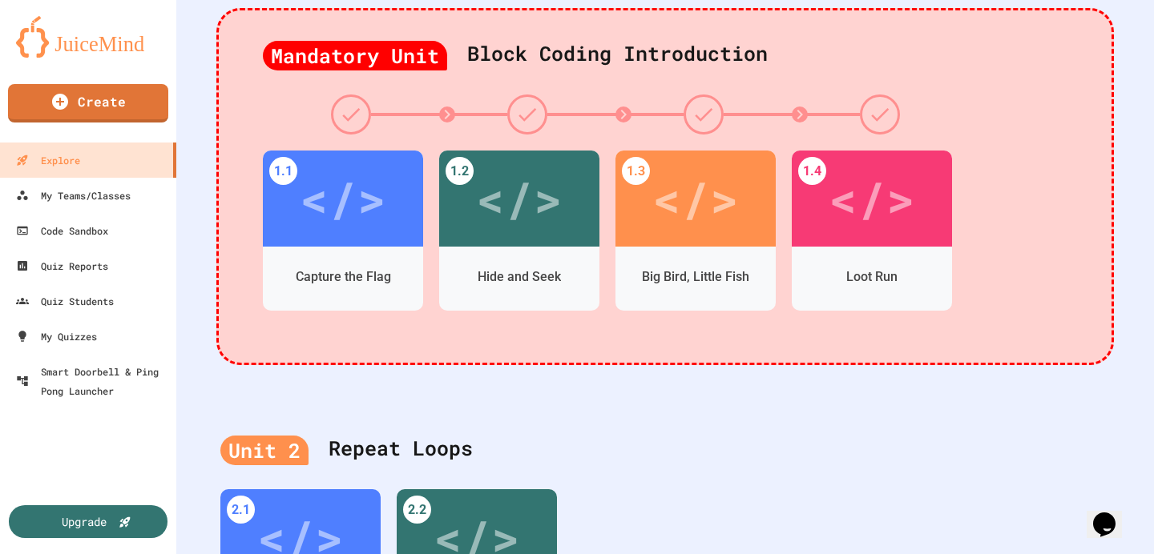
scroll to position [240, 0]
click at [62, 207] on link "My Teams/Classes" at bounding box center [89, 195] width 182 height 36
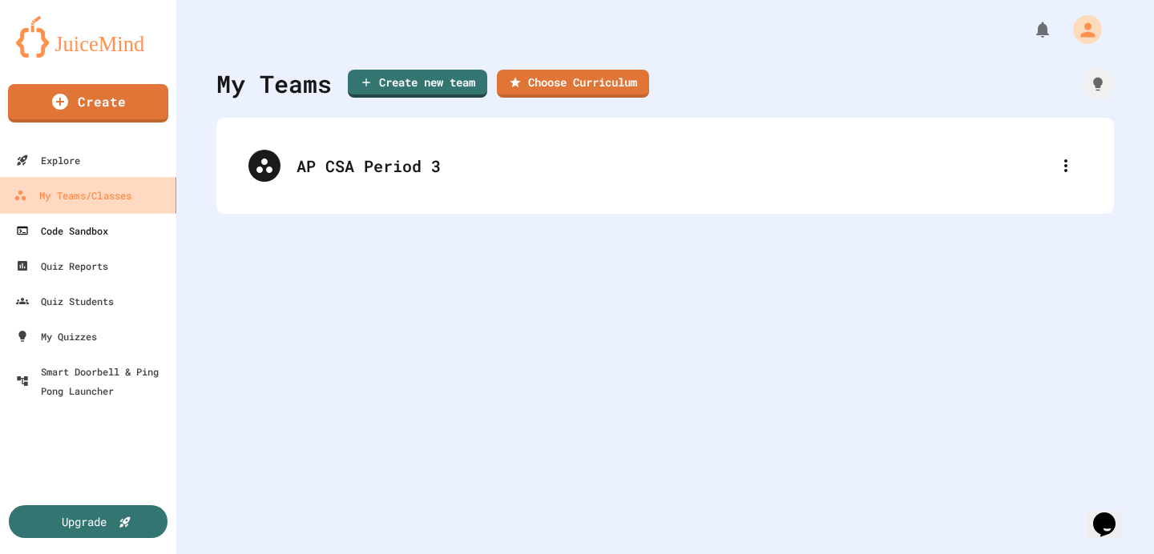
click at [62, 230] on div "Code Sandbox" at bounding box center [62, 230] width 92 height 19
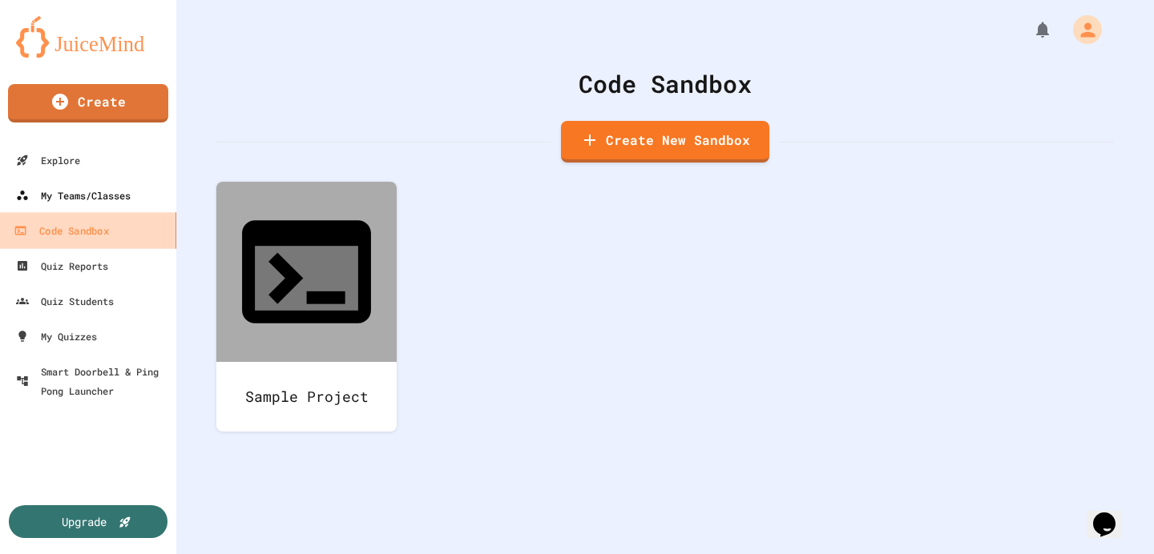
click at [72, 204] on div "My Teams/Classes" at bounding box center [73, 195] width 115 height 19
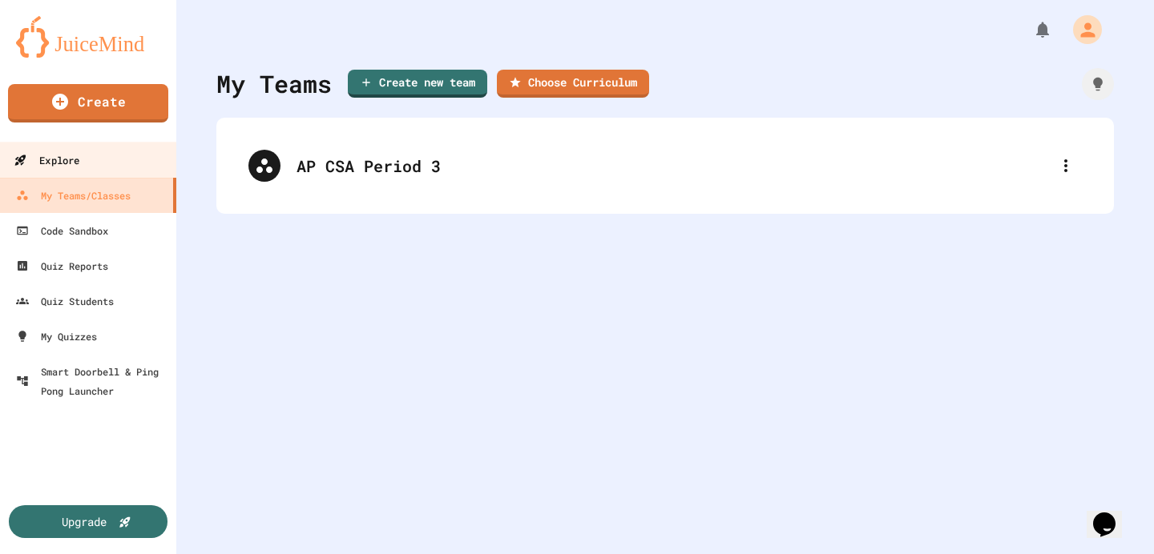
click at [75, 155] on div "Explore" at bounding box center [47, 161] width 66 height 20
